Goal: Task Accomplishment & Management: Use online tool/utility

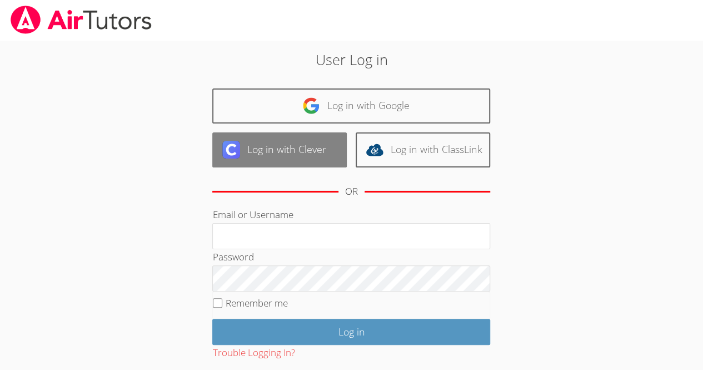
click at [275, 163] on link "Log in with Clever" at bounding box center [279, 149] width 135 height 35
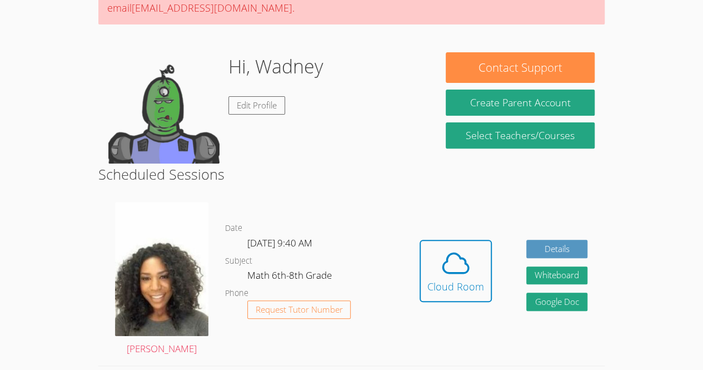
scroll to position [131, 0]
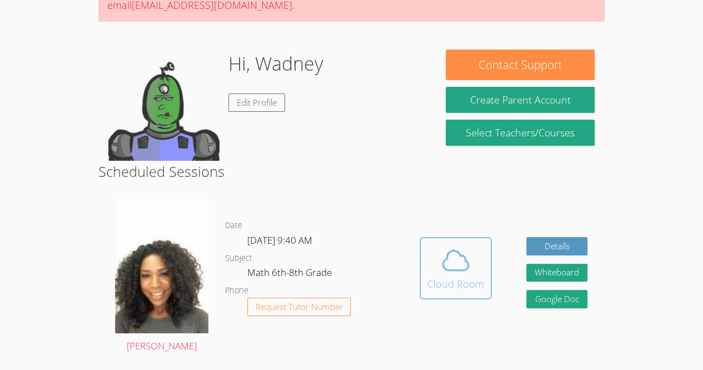
click at [487, 276] on button "Cloud Room" at bounding box center [456, 268] width 72 height 62
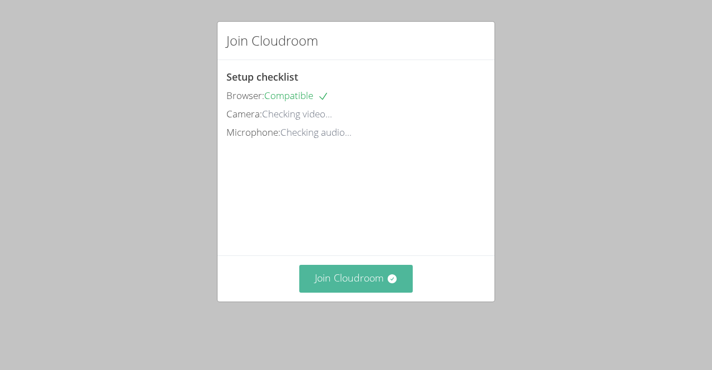
click at [358, 285] on button "Join Cloudroom" at bounding box center [356, 278] width 114 height 27
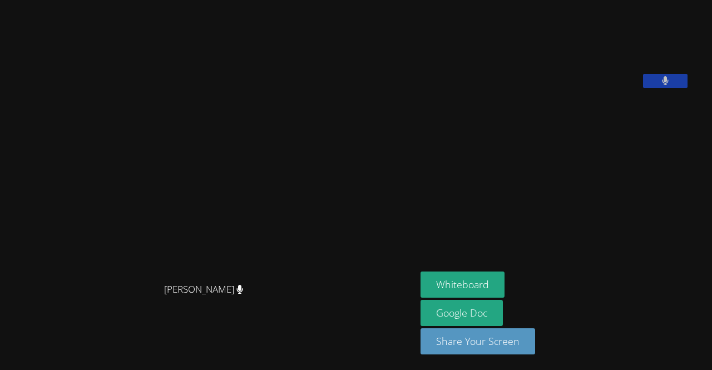
click at [148, 295] on div "[PERSON_NAME]" at bounding box center [207, 299] width 407 height 44
click at [579, 72] on video at bounding box center [503, 45] width 167 height 83
click at [482, 292] on button "Whiteboard" at bounding box center [462, 284] width 84 height 26
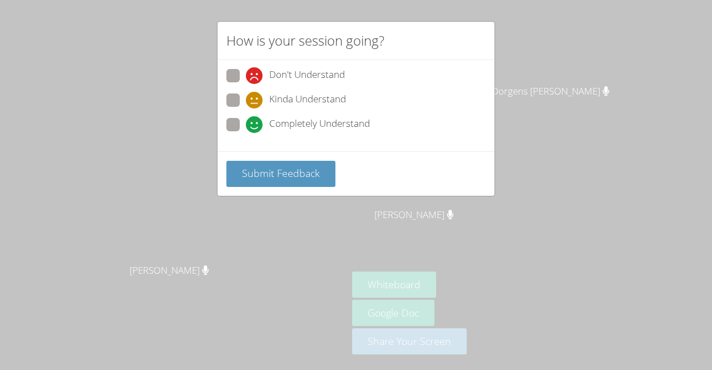
click at [229, 111] on div "Kinda Understand" at bounding box center [355, 103] width 259 height 20
click at [246, 133] on span at bounding box center [246, 133] width 0 height 0
click at [246, 127] on input "Completely Understand" at bounding box center [250, 122] width 9 height 9
radio input "true"
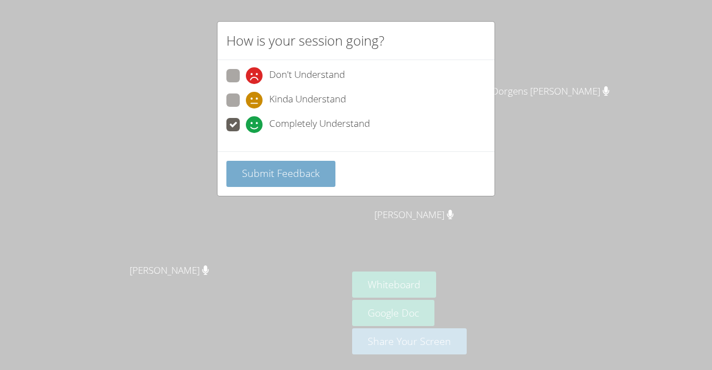
click at [315, 176] on span "Submit Feedback" at bounding box center [281, 172] width 78 height 13
